Goal: Task Accomplishment & Management: Complete application form

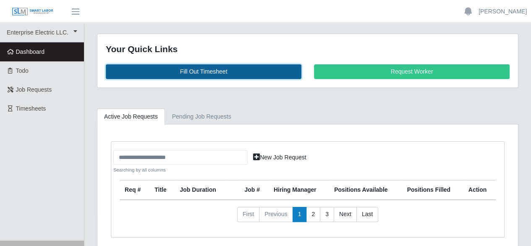
click at [199, 68] on link "Fill Out Timesheet" at bounding box center [204, 71] width 196 height 15
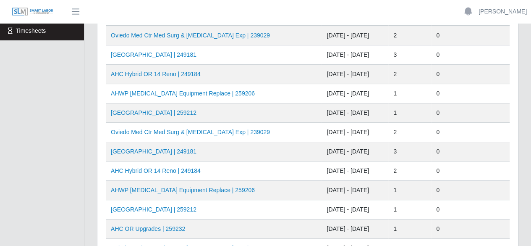
scroll to position [126, 0]
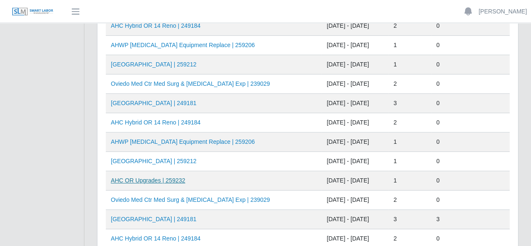
click at [169, 178] on link "AHC OR Upgrades | 259232" at bounding box center [148, 180] width 74 height 7
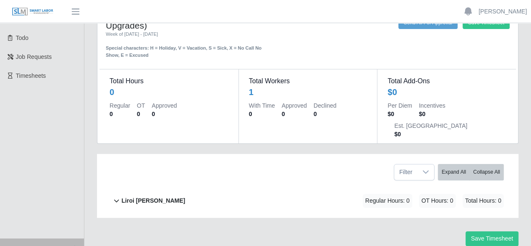
scroll to position [46, 0]
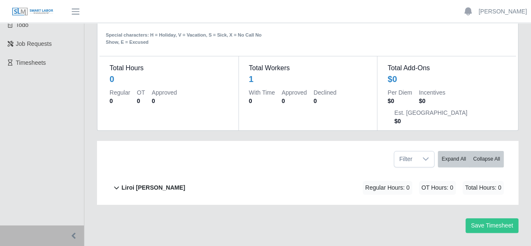
click at [148, 183] on b "Liroi Anguiano" at bounding box center [153, 187] width 64 height 9
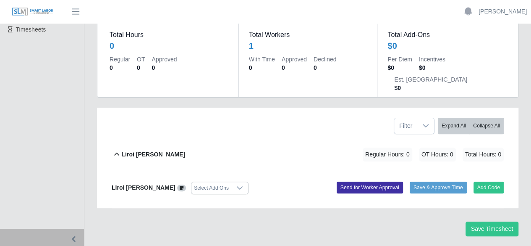
scroll to position [82, 0]
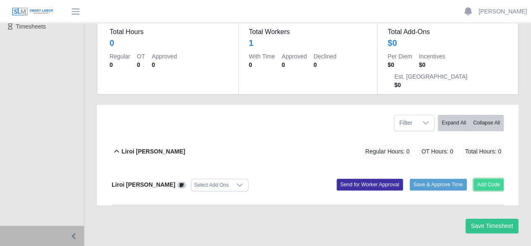
click at [480, 178] on button "Add Code" at bounding box center [489, 184] width 31 height 12
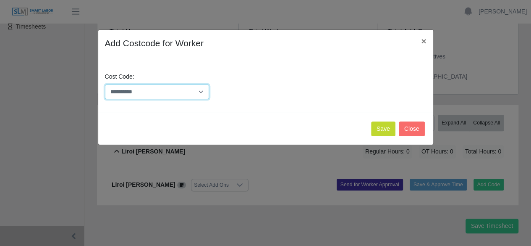
click at [199, 89] on select "**********" at bounding box center [157, 91] width 105 height 15
select select "**********"
click at [105, 84] on select "**********" at bounding box center [157, 91] width 105 height 15
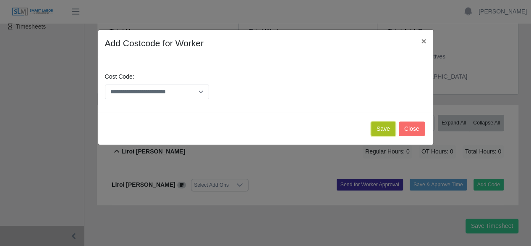
click at [378, 129] on button "Save" at bounding box center [383, 128] width 24 height 15
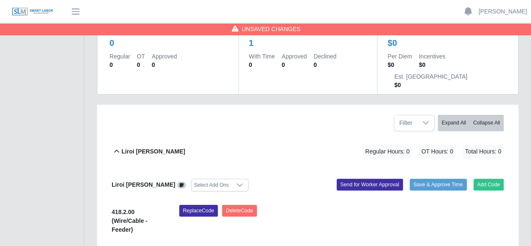
scroll to position [186, 0]
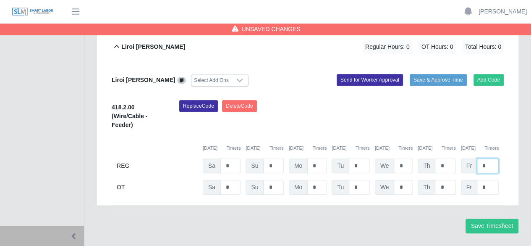
click at [491, 158] on input "*" at bounding box center [488, 165] width 22 height 15
type input "*"
click at [509, 218] on button "Save Timesheet" at bounding box center [492, 225] width 53 height 15
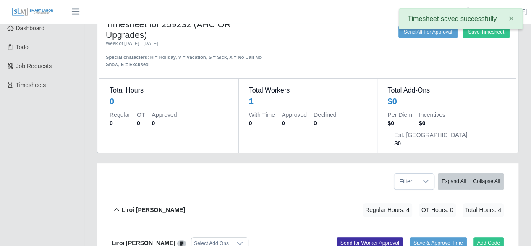
scroll to position [18, 0]
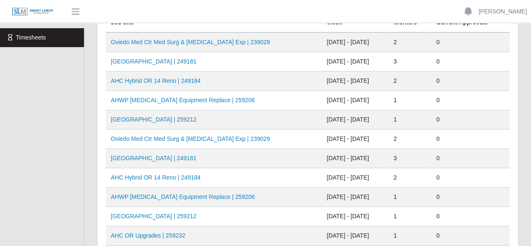
scroll to position [84, 0]
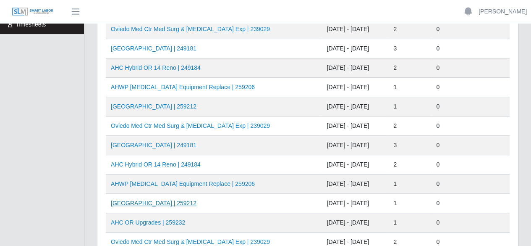
click at [172, 201] on link "[GEOGRAPHIC_DATA] | 259212" at bounding box center [154, 202] width 86 height 7
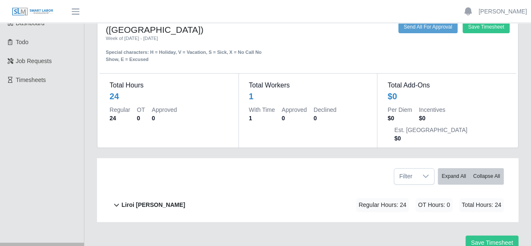
scroll to position [42, 0]
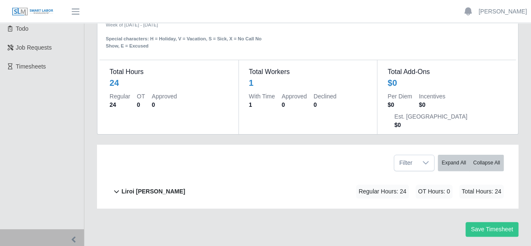
click at [156, 187] on b "Liroi [PERSON_NAME]" at bounding box center [153, 191] width 64 height 9
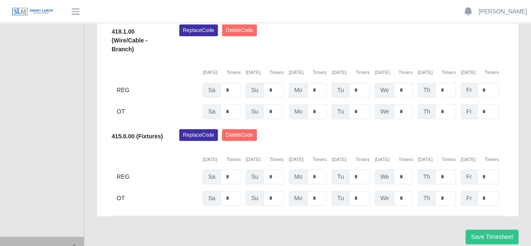
scroll to position [269, 0]
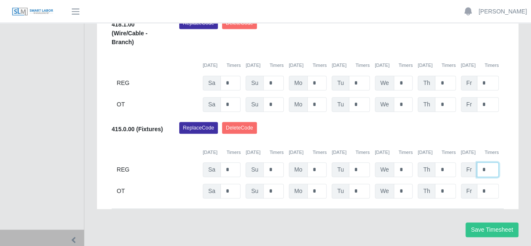
click at [491, 162] on input "*" at bounding box center [488, 169] width 22 height 15
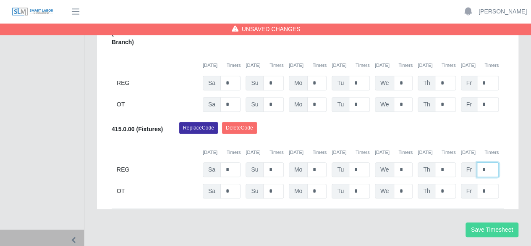
type input "*"
click at [504, 222] on button "Save Timesheet" at bounding box center [492, 229] width 53 height 15
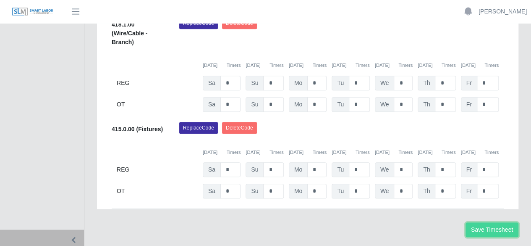
click at [490, 222] on button "Save Timesheet" at bounding box center [492, 229] width 53 height 15
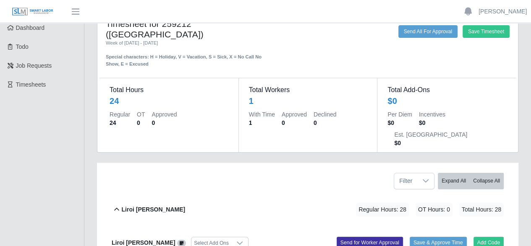
scroll to position [0, 0]
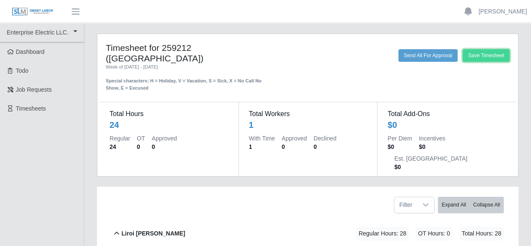
click at [475, 57] on button "Save Timesheet" at bounding box center [486, 55] width 47 height 13
